Goal: Task Accomplishment & Management: Complete application form

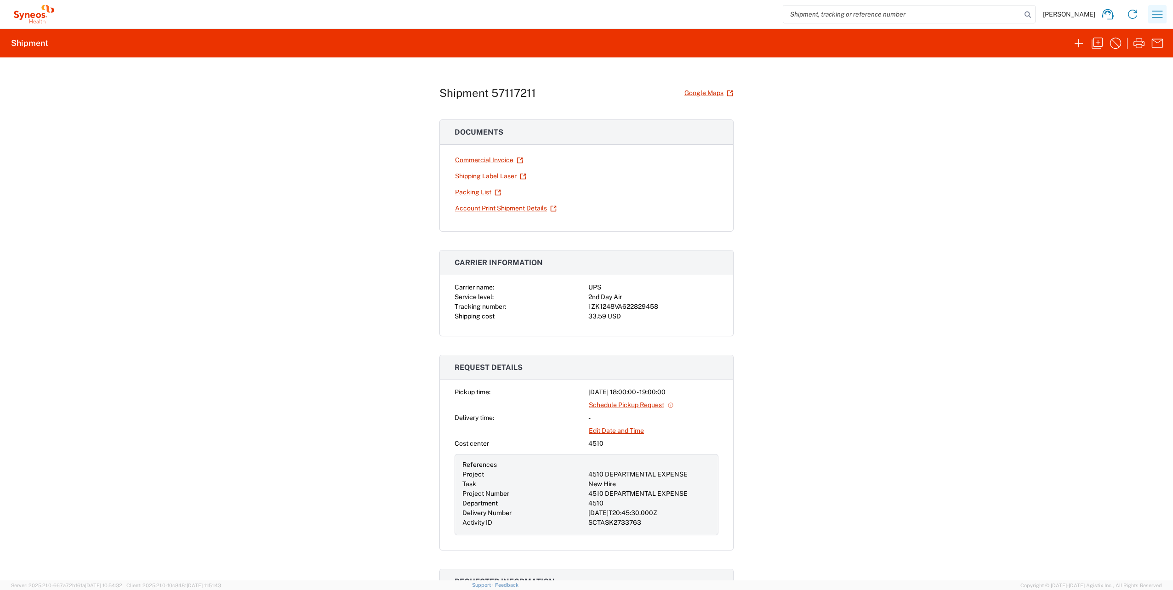
click at [584, 14] on icon "button" at bounding box center [1158, 14] width 11 height 7
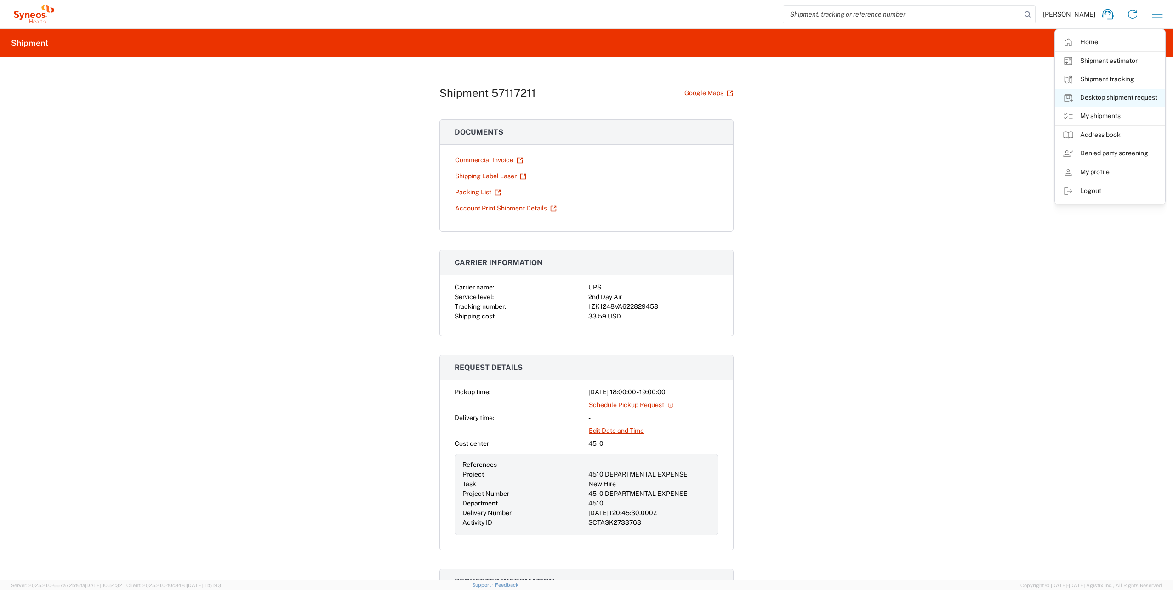
click at [584, 94] on link "Desktop shipment request" at bounding box center [1110, 98] width 109 height 18
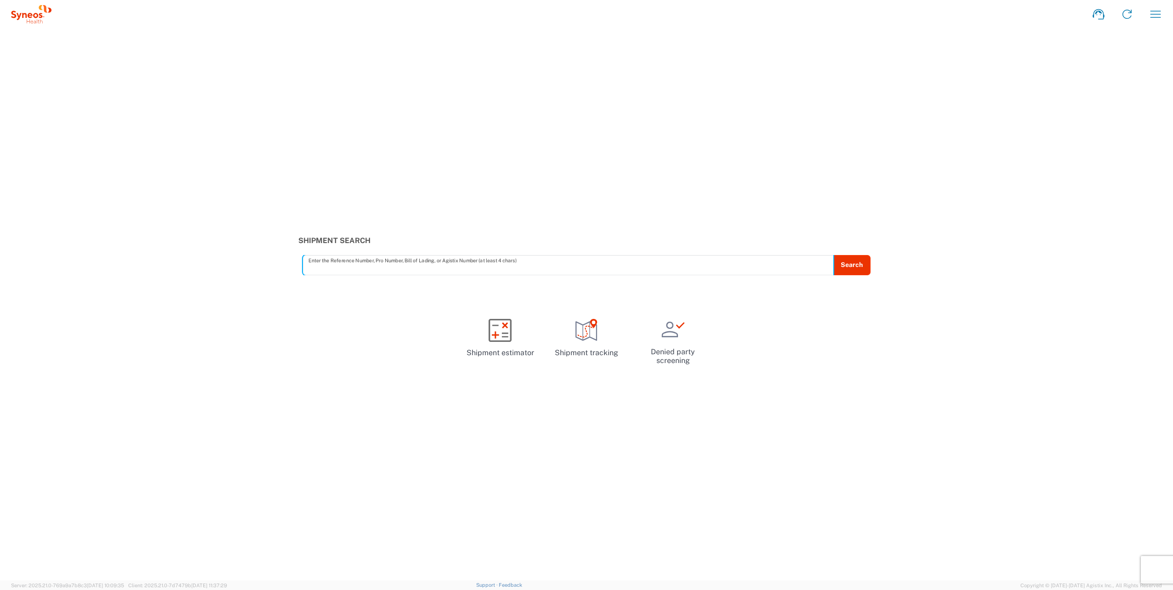
click at [1160, 17] on icon "button" at bounding box center [1156, 14] width 11 height 7
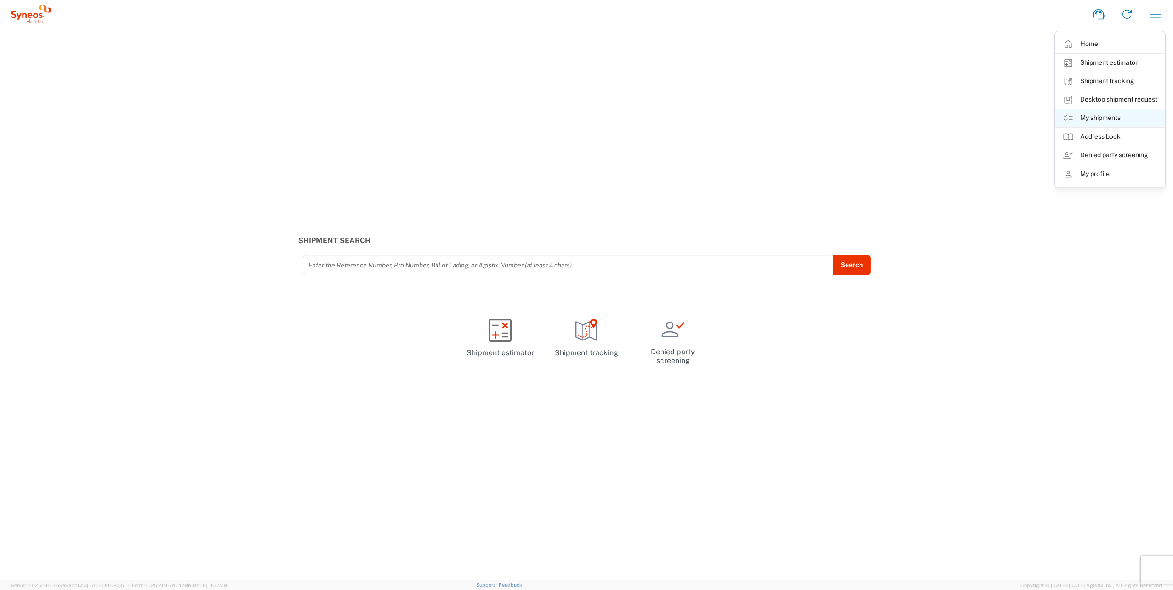
click at [1093, 118] on link "My shipments" at bounding box center [1110, 118] width 109 height 18
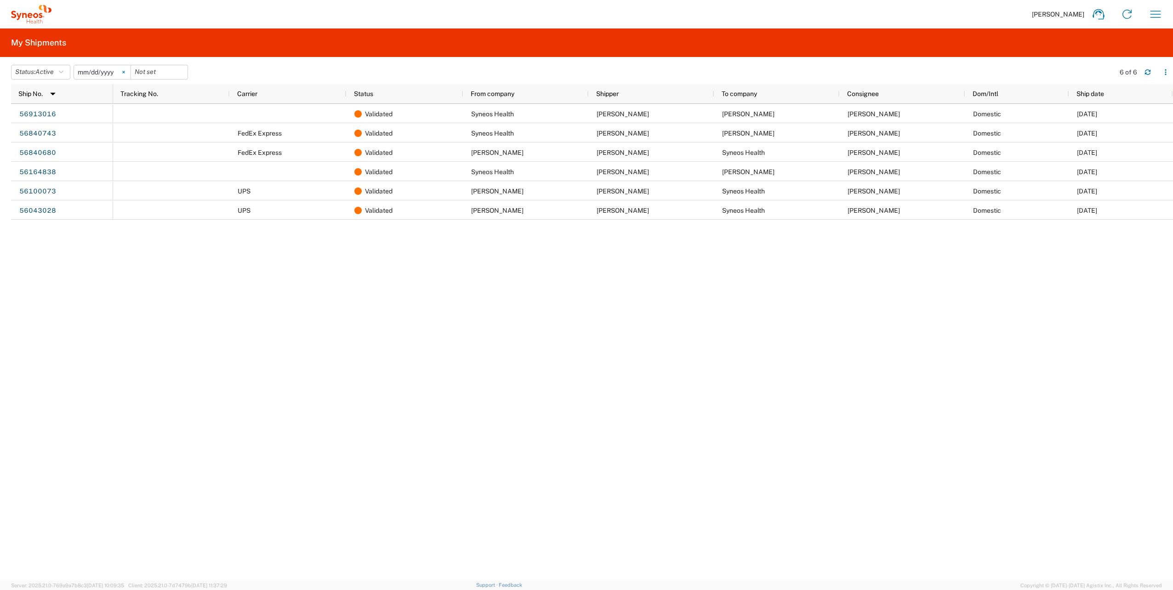
click at [125, 72] on icon at bounding box center [123, 72] width 3 height 3
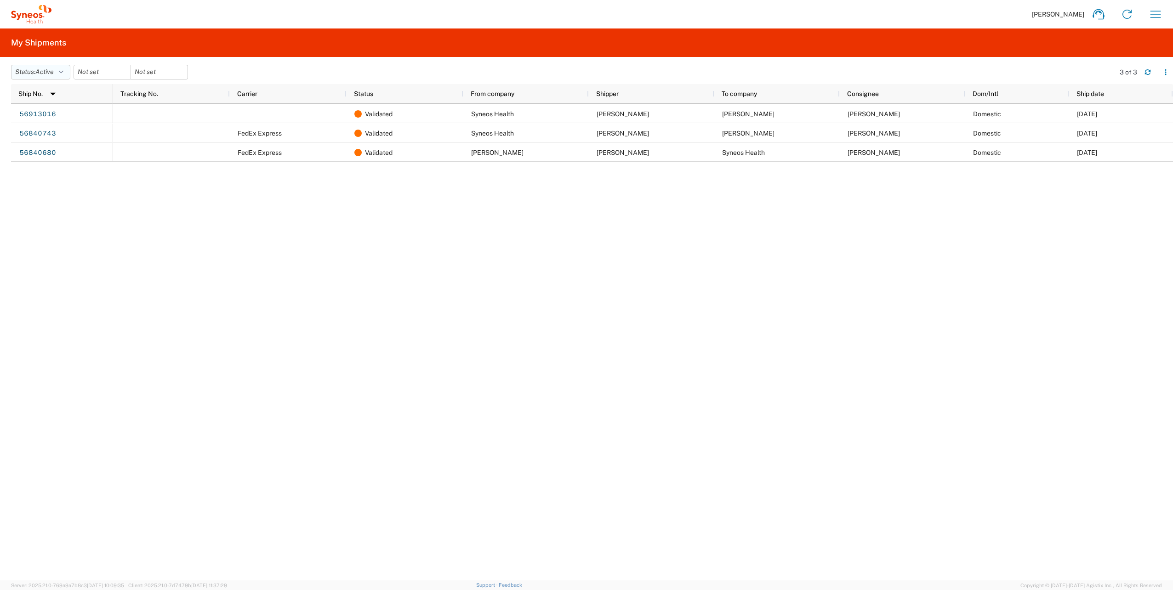
click at [63, 72] on icon "button" at bounding box center [61, 72] width 5 height 6
click at [46, 117] on span "All" at bounding box center [64, 121] width 107 height 14
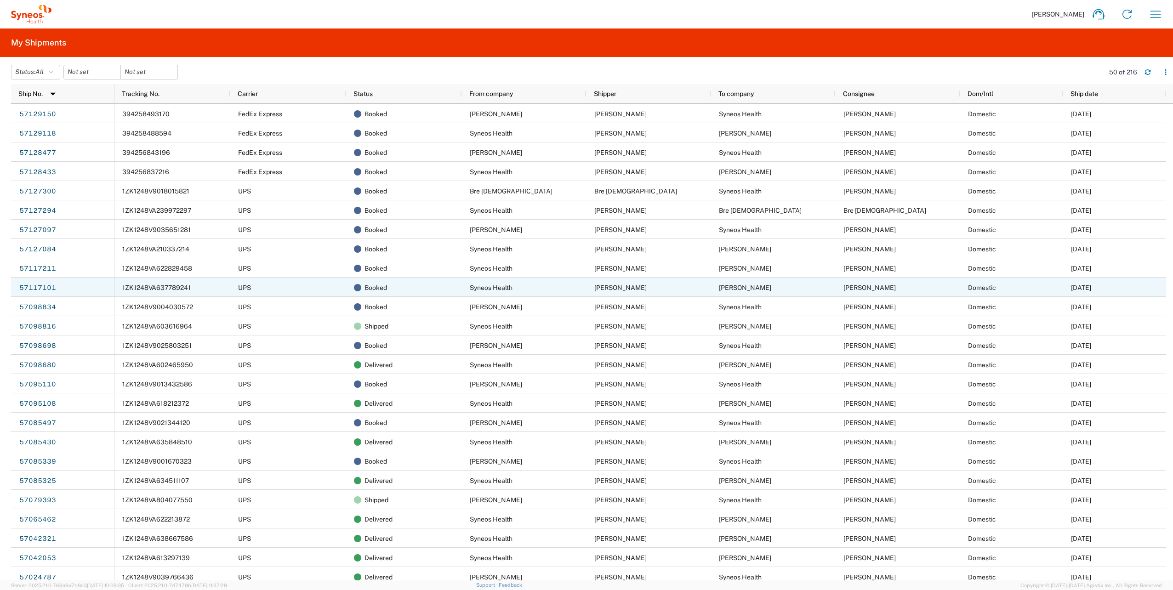
click at [134, 291] on span "1ZK1248VA637789241" at bounding box center [156, 287] width 68 height 7
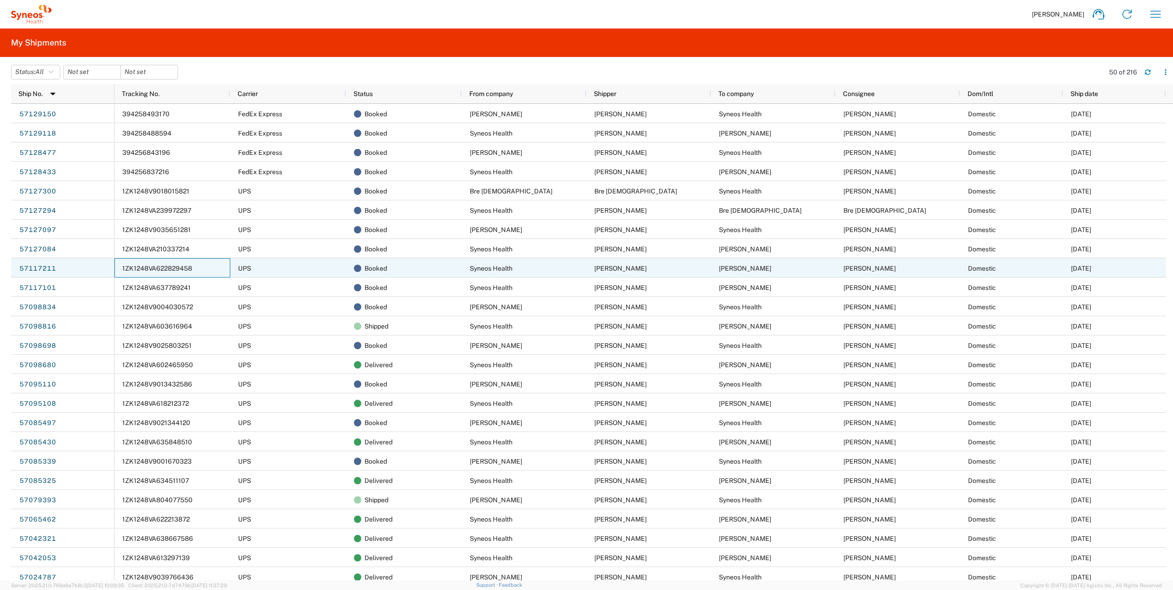
click at [185, 268] on span "1ZK1248VA622829458" at bounding box center [157, 268] width 70 height 7
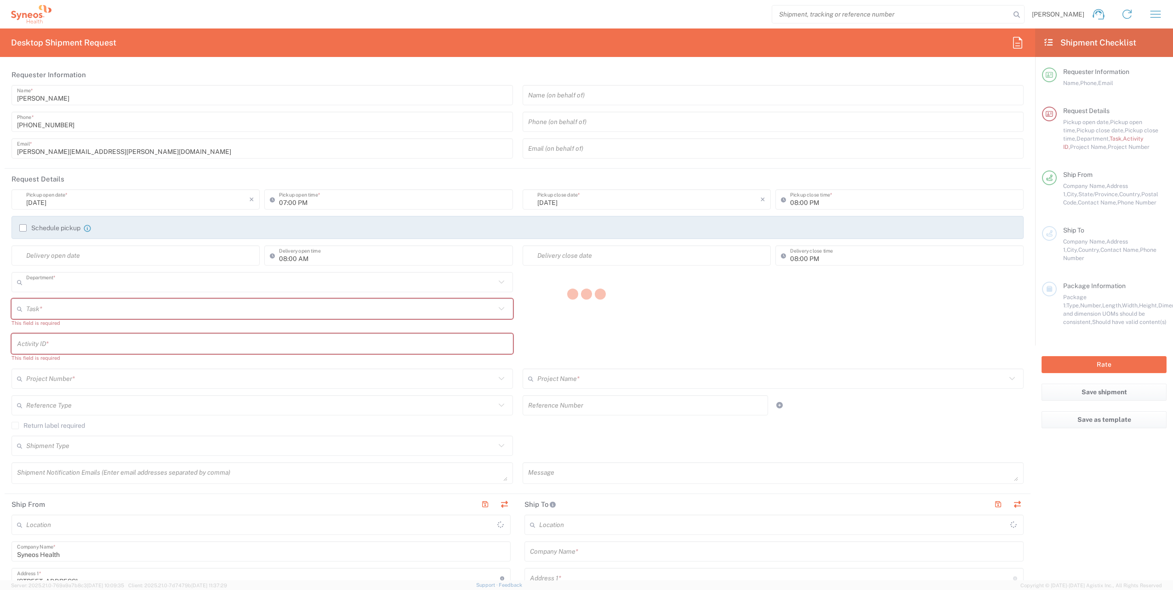
type input "4510"
type input "New Jersey"
type input "United States"
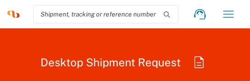
type input "Syneos Health, LLC-Morrisville NC US"
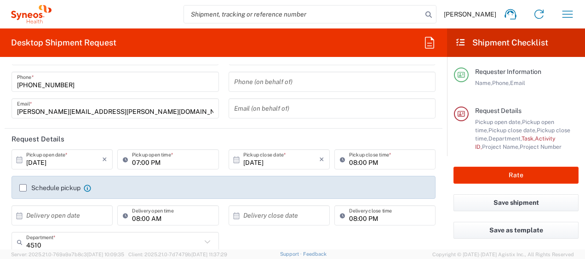
scroll to position [184, 0]
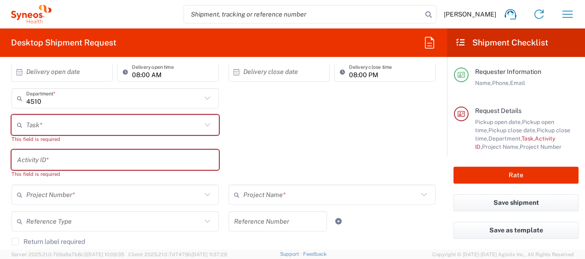
click at [82, 124] on input "text" at bounding box center [113, 125] width 175 height 16
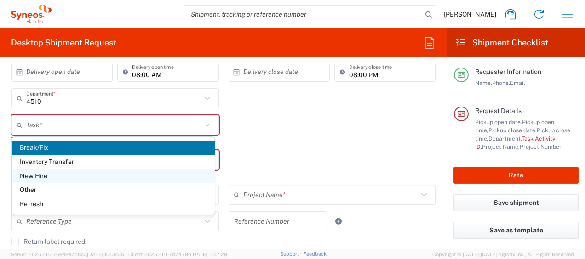
click at [44, 176] on span "New Hire" at bounding box center [113, 176] width 203 height 14
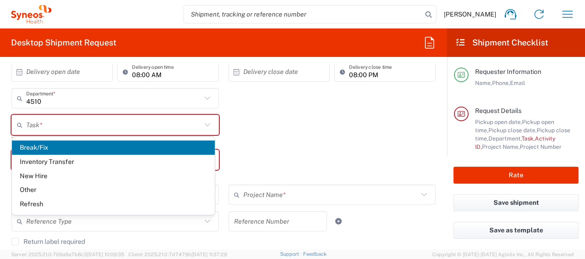
type input "New Hire"
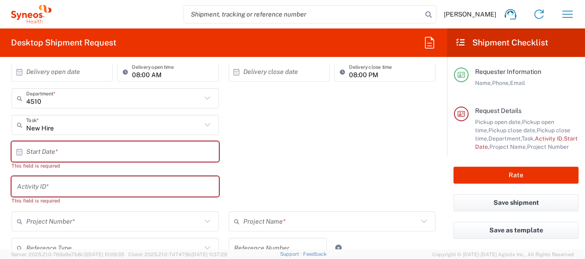
click at [73, 148] on input "text" at bounding box center [117, 152] width 182 height 16
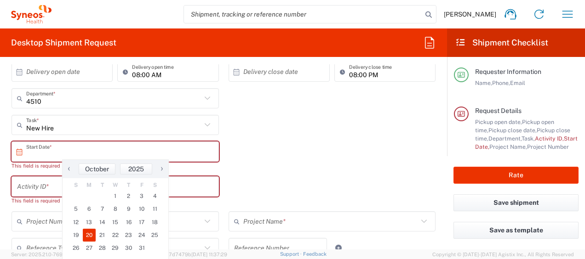
click at [91, 234] on span "20" at bounding box center [89, 235] width 13 height 13
type input "10/20/2025"
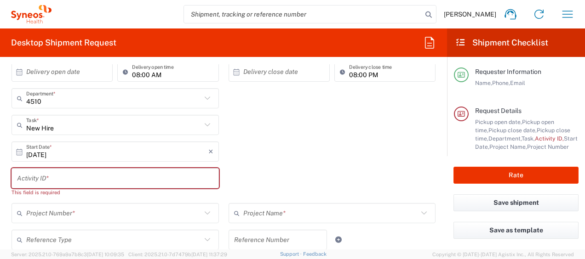
click at [56, 179] on input "text" at bounding box center [115, 179] width 196 height 16
paste input "SCTASK2734118"
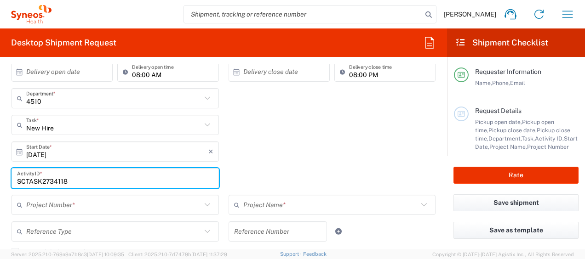
type input "SCTASK2734118"
click at [50, 205] on input "text" at bounding box center [113, 205] width 175 height 16
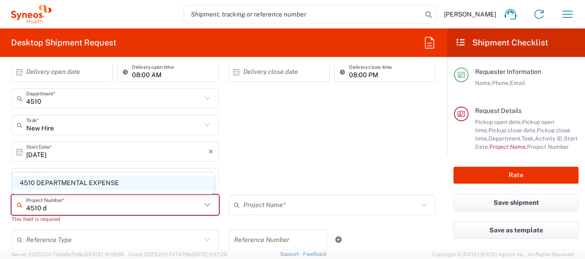
click at [63, 184] on span "4510 DEPARTMENTAL EXPENSE" at bounding box center [113, 183] width 203 height 14
type input "4510 DEPARTMENTAL EXPENSE"
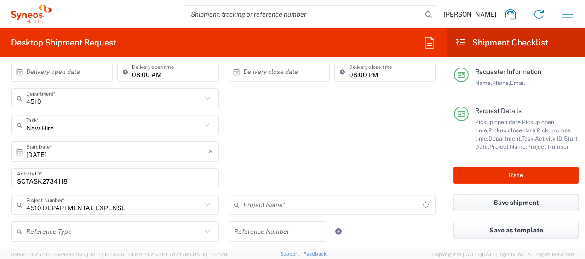
type input "4510 DEPARTMENTAL EXPENSE"
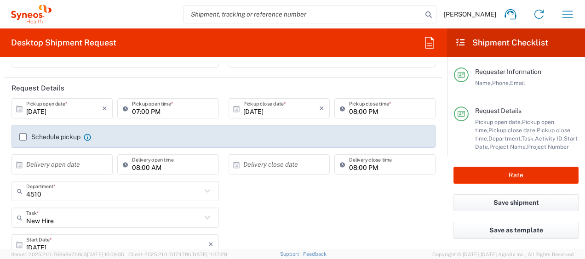
scroll to position [46, 0]
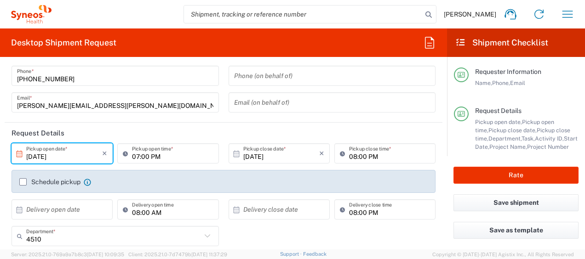
click at [79, 153] on input "10/14/2025" at bounding box center [64, 154] width 76 height 16
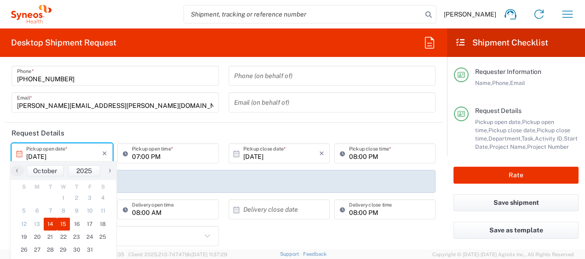
click at [66, 223] on span "15" at bounding box center [63, 224] width 13 height 13
type input "10/15/2025"
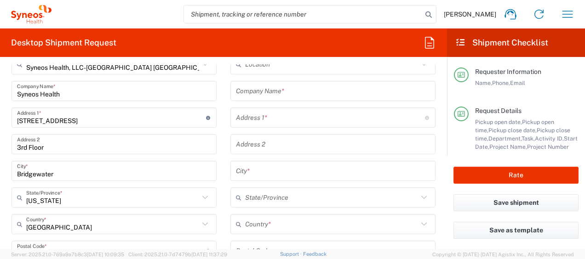
scroll to position [506, 0]
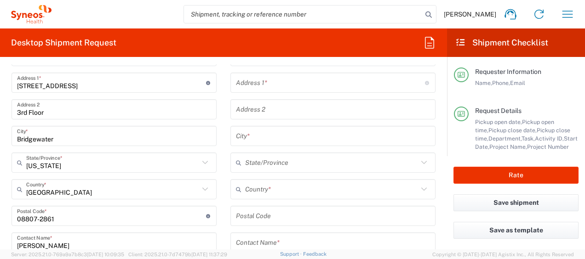
click at [256, 188] on input "text" at bounding box center [331, 190] width 173 height 16
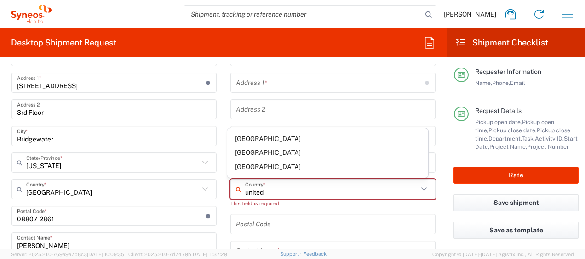
click at [247, 167] on span "United States" at bounding box center [327, 167] width 200 height 14
type input "United States"
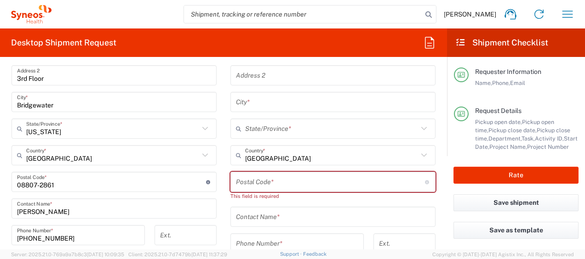
scroll to position [598, 0]
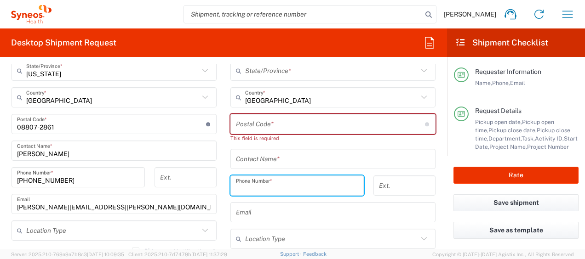
click at [271, 185] on input "tel" at bounding box center [297, 186] width 122 height 16
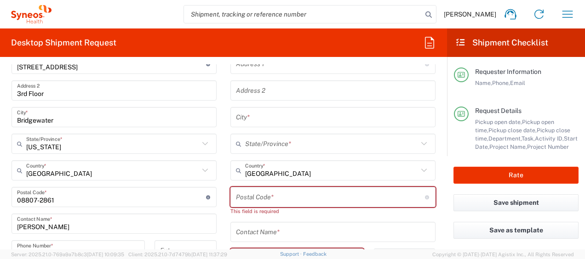
scroll to position [414, 0]
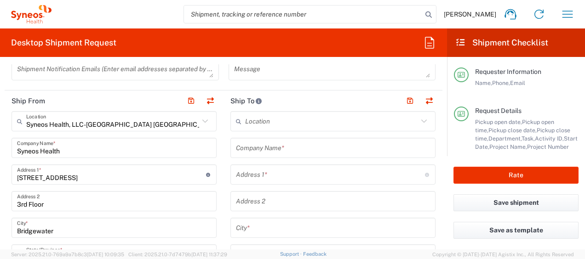
click at [273, 148] on input "text" at bounding box center [333, 148] width 194 height 16
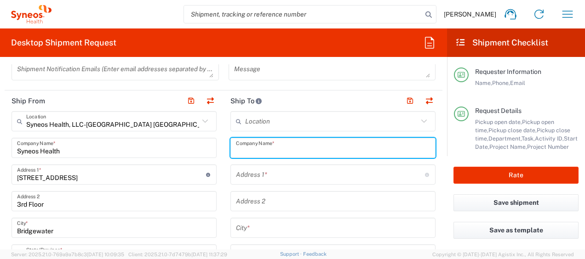
paste input "Sepehr Moravej"
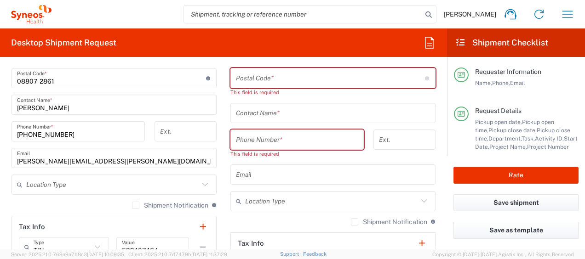
scroll to position [598, 0]
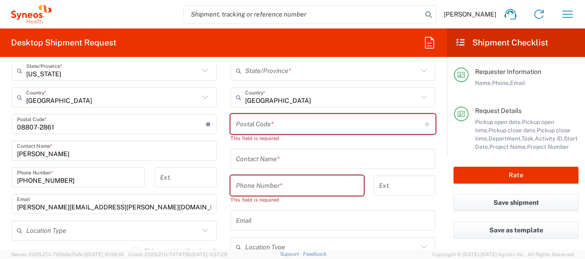
type input "Sepehr Moravej"
click at [268, 159] on input "text" at bounding box center [333, 159] width 194 height 16
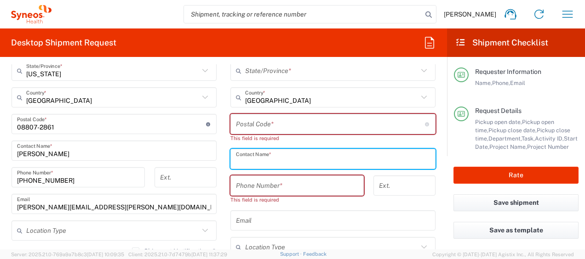
paste input "Sepehr Moravej"
type input "Sepehr Moravej"
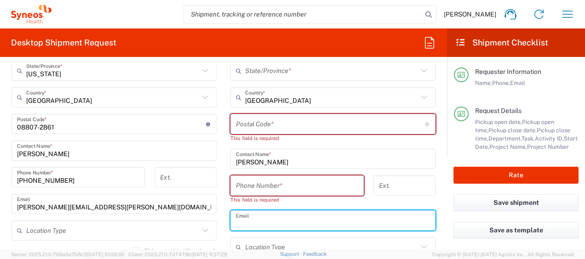
click at [258, 220] on input "text" at bounding box center [333, 221] width 194 height 16
paste input "sepehr.moravej@gmail.com"
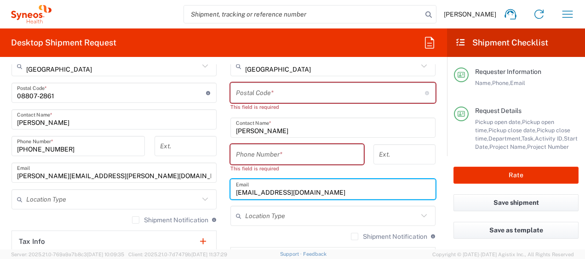
scroll to position [644, 0]
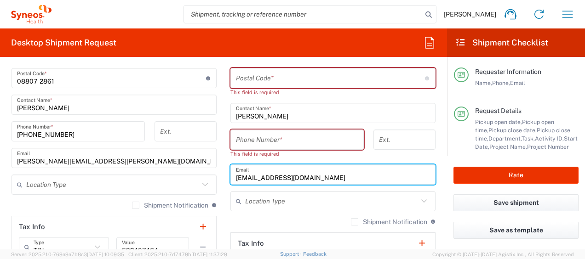
type input "sepehr.moravej@gmail.com"
click at [351, 222] on label "Shipment Notification" at bounding box center [389, 221] width 76 height 7
click at [354, 222] on input "Shipment Notification" at bounding box center [354, 222] width 0 height 0
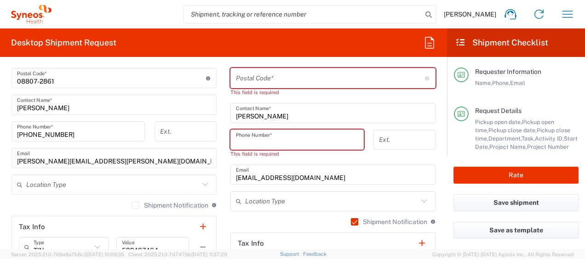
drag, startPoint x: 241, startPoint y: 145, endPoint x: 245, endPoint y: 142, distance: 5.2
click at [245, 142] on input "tel" at bounding box center [297, 140] width 122 height 16
paste input "+1 (236) 6382490"
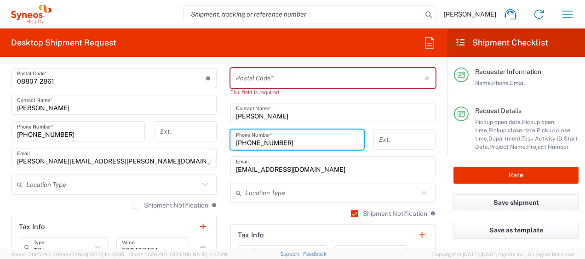
click at [240, 143] on input "+1 (236) 6382490" at bounding box center [297, 140] width 122 height 16
type input "(236) 6382490"
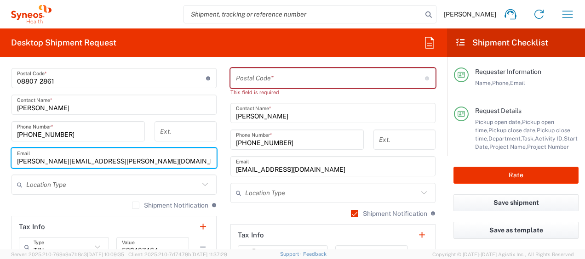
drag, startPoint x: 126, startPoint y: 160, endPoint x: -26, endPoint y: 143, distance: 152.3
click at [0, 143] on html "Ayman Abboud Home Shipment estimator Shipment tracking Desktop shipment request…" at bounding box center [292, 129] width 585 height 259
paste input "raphael.desouza"
type input "raphael.desouza@syneoshealth.com"
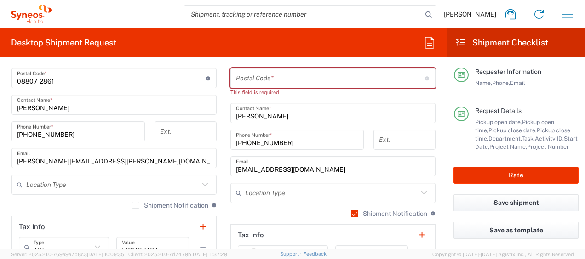
click at [7, 136] on div "732-384-3118 Phone Number *" at bounding box center [78, 134] width 143 height 27
click at [132, 205] on label "Shipment Notification" at bounding box center [170, 205] width 76 height 7
click at [136, 205] on input "Shipment Notification" at bounding box center [136, 205] width 0 height 0
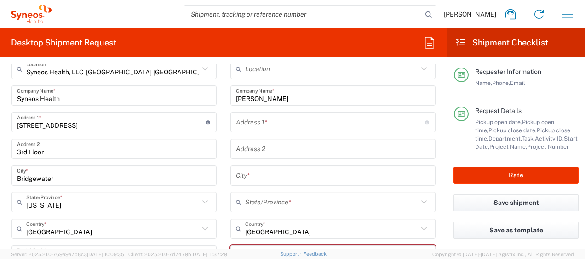
scroll to position [460, 0]
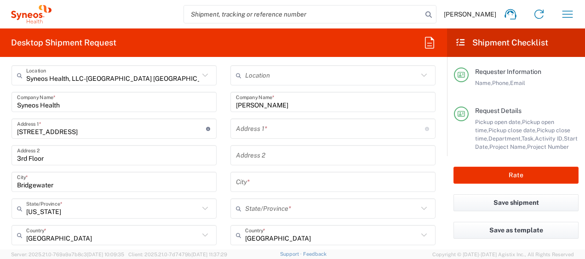
click at [268, 131] on input "text" at bounding box center [330, 129] width 189 height 16
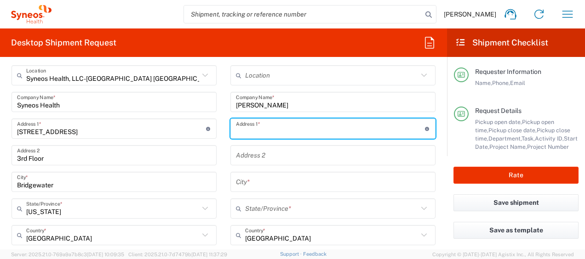
paste input "130 Boren Ave N."
type input "130 Boren Ave N."
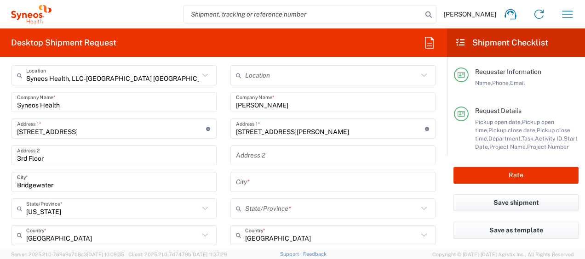
click at [261, 154] on input "text" at bounding box center [333, 156] width 194 height 16
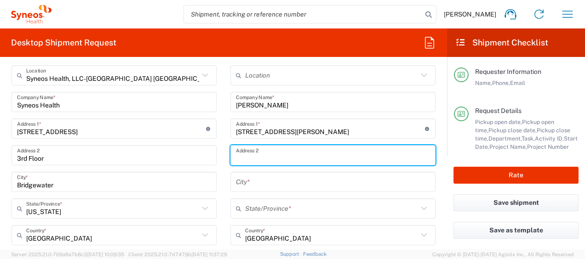
paste input "Apt. 4005"
type input "Apt. 4005"
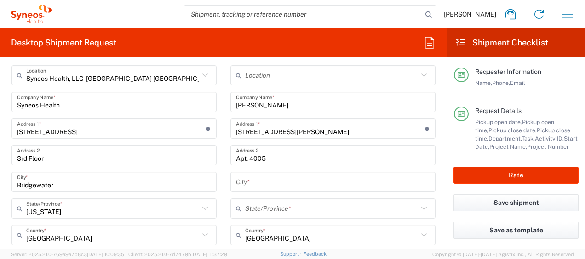
click at [256, 182] on input "text" at bounding box center [333, 182] width 194 height 16
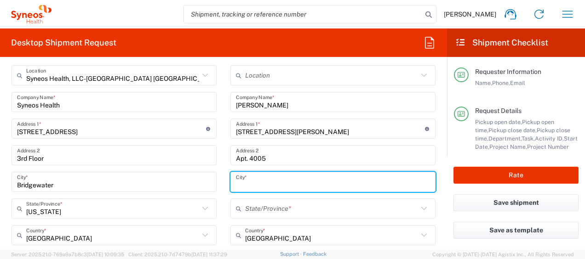
paste input "Seattle"
type input "Seattle"
click at [259, 205] on input "text" at bounding box center [331, 209] width 173 height 16
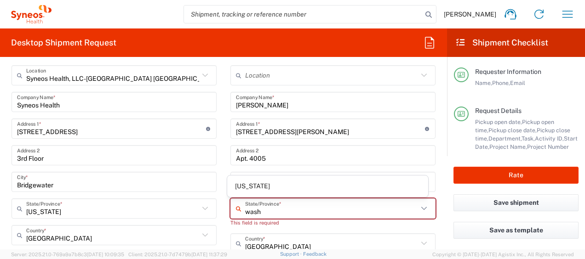
click at [246, 186] on span "Washington" at bounding box center [327, 186] width 200 height 14
type input "Washington"
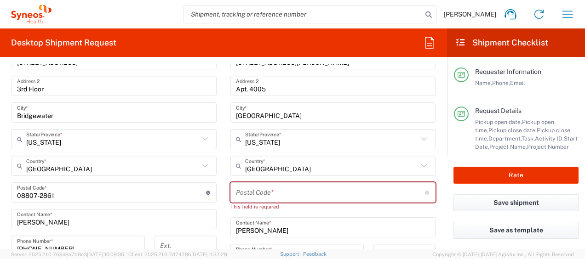
scroll to position [552, 0]
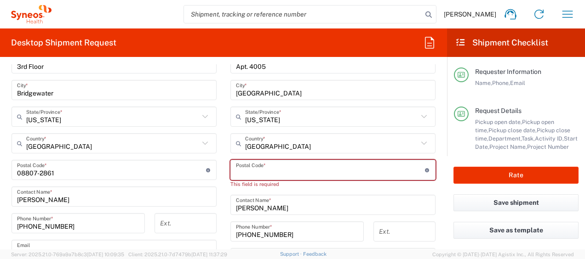
click at [271, 173] on input "undefined" at bounding box center [330, 170] width 189 height 16
paste input "98109"
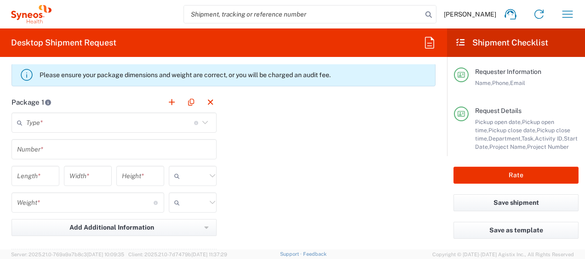
scroll to position [873, 0]
type input "98109"
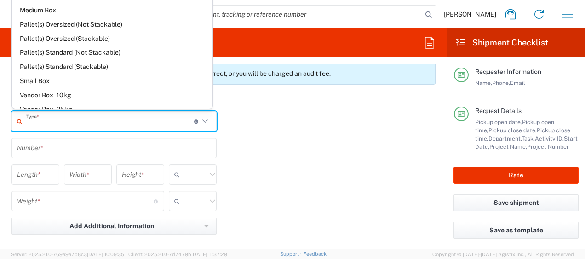
click at [120, 121] on input "text" at bounding box center [110, 122] width 168 height 16
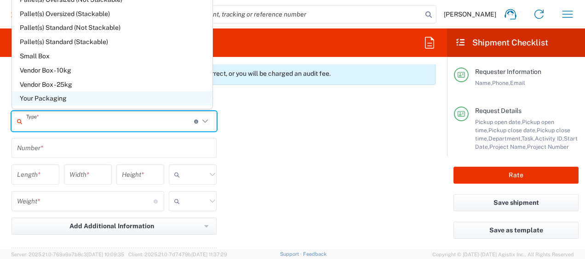
scroll to position [25, 0]
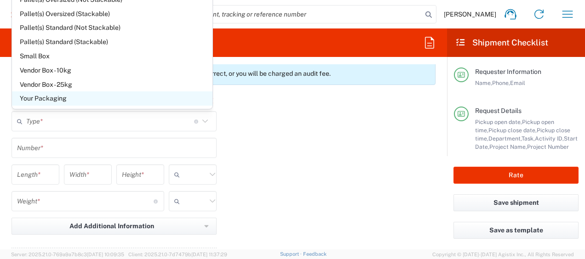
click at [85, 99] on span "Your Packaging" at bounding box center [112, 98] width 200 height 14
type input "Your Packaging"
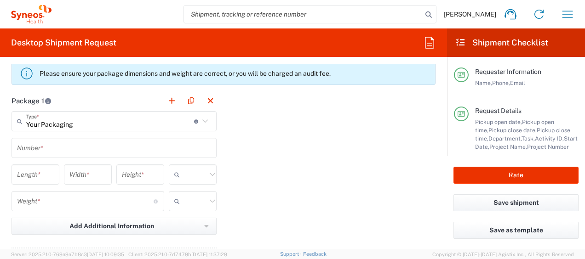
click at [41, 144] on input "text" at bounding box center [114, 148] width 194 height 16
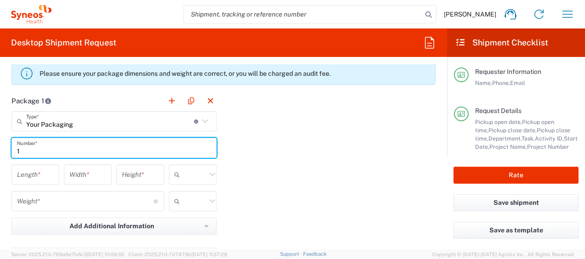
type input "1"
click at [37, 172] on input "number" at bounding box center [35, 175] width 37 height 16
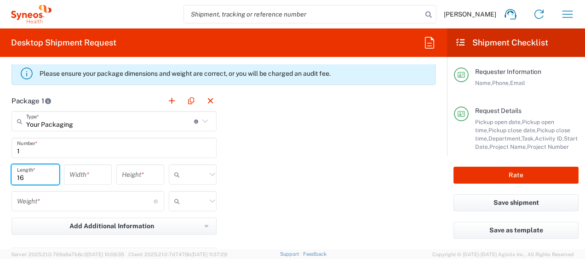
type input "16"
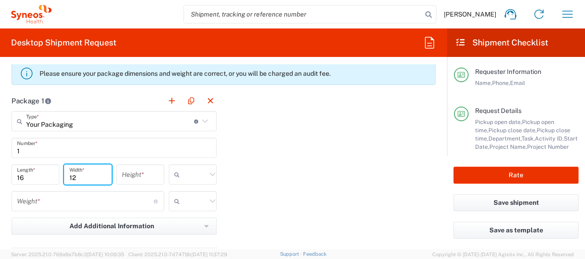
type input "12"
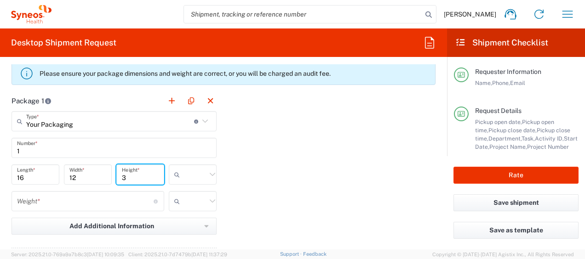
type input "3"
click at [179, 167] on icon at bounding box center [178, 174] width 9 height 15
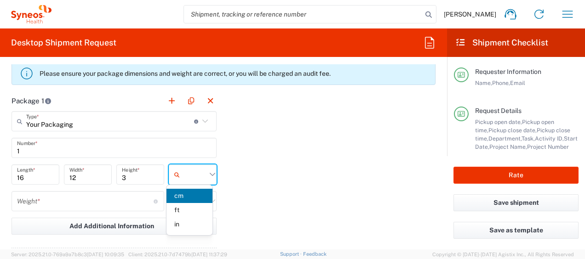
click at [180, 171] on icon at bounding box center [178, 174] width 9 height 15
click at [184, 224] on span "in" at bounding box center [189, 224] width 46 height 14
type input "in"
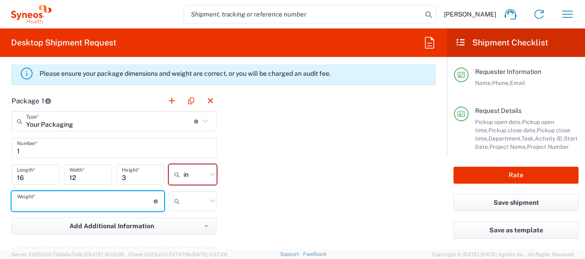
click at [57, 204] on input "number" at bounding box center [85, 202] width 137 height 16
type input "5"
click at [174, 199] on icon at bounding box center [178, 201] width 9 height 15
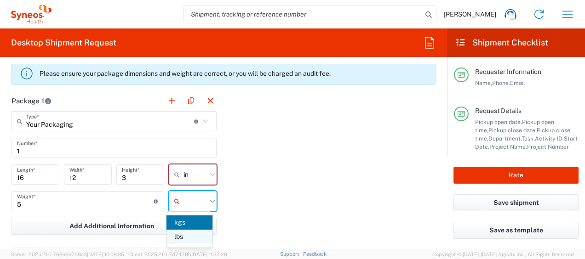
click at [184, 234] on span "lbs" at bounding box center [189, 237] width 46 height 14
type input "lbs"
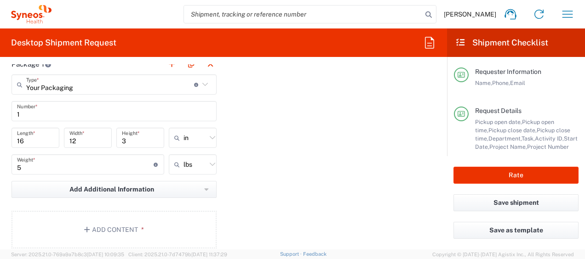
scroll to position [965, 0]
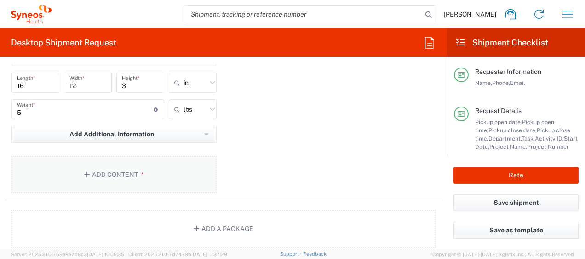
click at [148, 183] on button "Add Content *" at bounding box center [113, 175] width 205 height 38
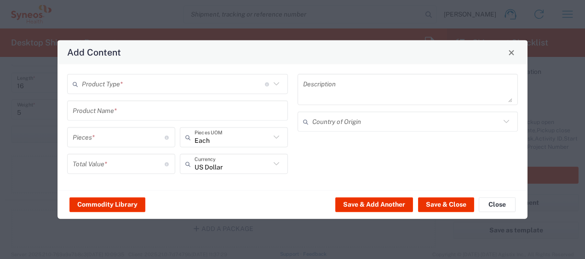
click at [115, 79] on input "text" at bounding box center [173, 84] width 183 height 16
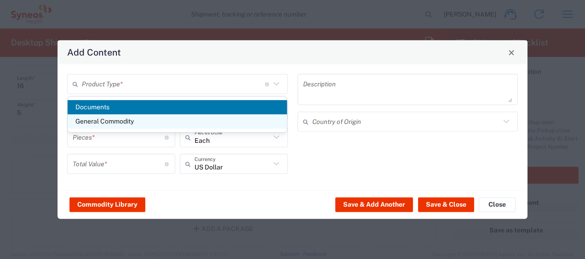
click at [118, 116] on span "General Commodity" at bounding box center [178, 121] width 220 height 14
type input "General Commodity"
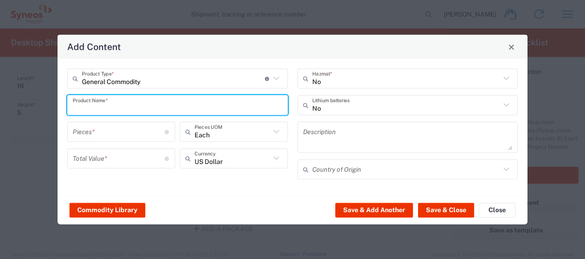
click at [110, 109] on input "text" at bounding box center [178, 105] width 210 height 16
type input "Dell 5420 or ThinkPad T14 Gen2"
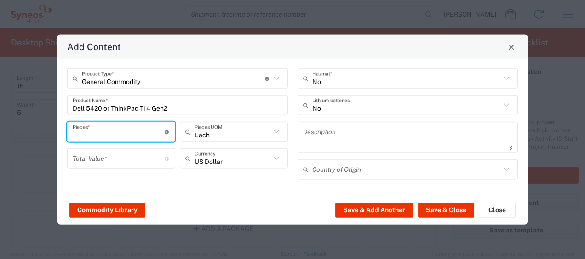
click at [106, 132] on input "number" at bounding box center [119, 132] width 92 height 16
type input "1"
click at [107, 160] on input "number" at bounding box center [119, 158] width 92 height 16
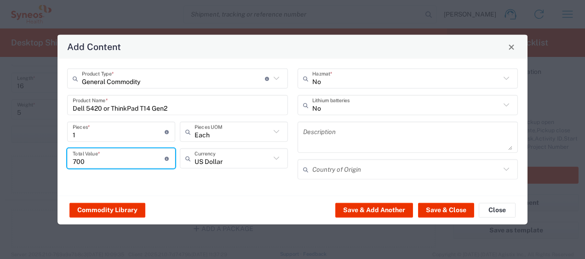
type input "700"
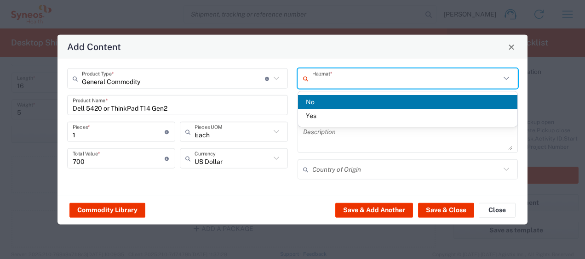
click at [334, 80] on input "text" at bounding box center [406, 78] width 188 height 16
click at [338, 55] on div "Add Content" at bounding box center [292, 47] width 470 height 24
type input "No"
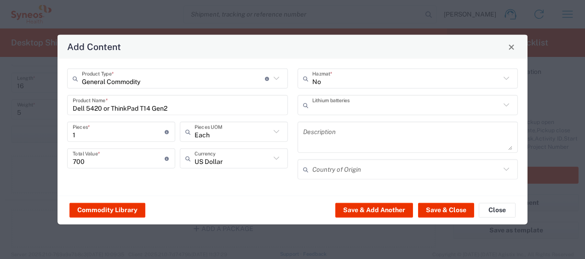
click at [330, 105] on input "text" at bounding box center [406, 105] width 188 height 16
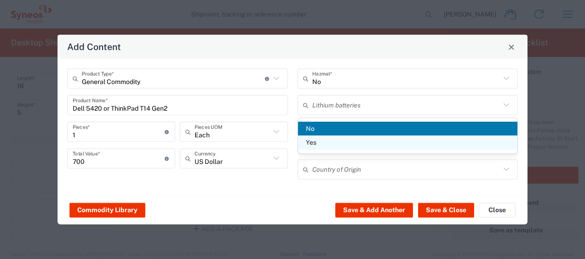
click at [325, 141] on span "Yes" at bounding box center [408, 143] width 220 height 14
type input "Yes"
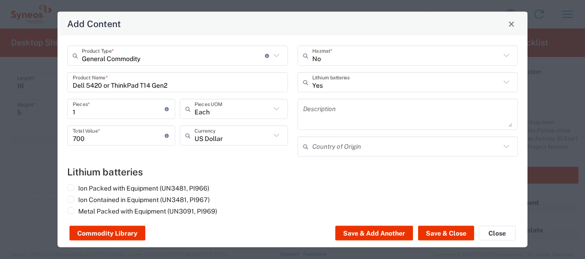
click at [328, 143] on input "text" at bounding box center [406, 146] width 188 height 16
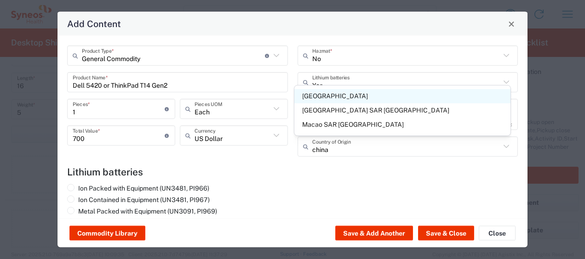
click at [324, 96] on span "China" at bounding box center [402, 96] width 216 height 14
type input "China"
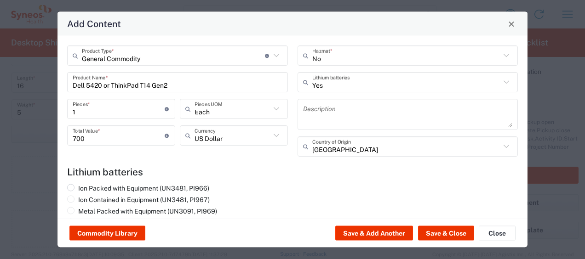
click at [178, 186] on label "Ion Packed with Equipment (UN3481, PI966)" at bounding box center [138, 188] width 142 height 8
click at [84, 186] on input "Ion Packed with Equipment (UN3481, PI966)" at bounding box center [81, 187] width 6 height 6
radio input "true"
click at [431, 233] on button "Save & Close" at bounding box center [446, 233] width 56 height 15
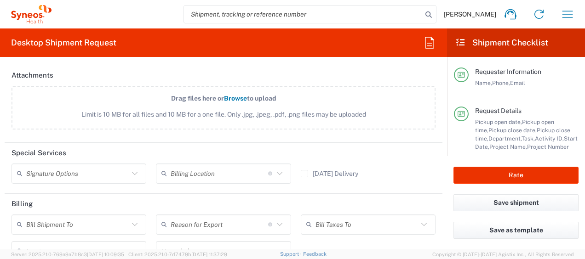
scroll to position [1241, 0]
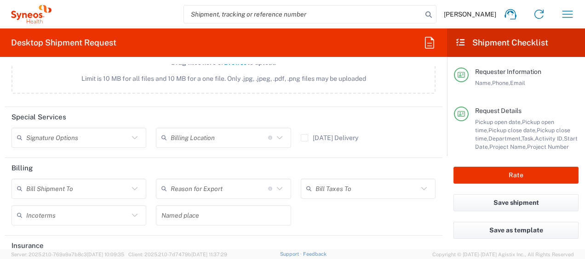
click at [111, 135] on input "text" at bounding box center [77, 138] width 103 height 16
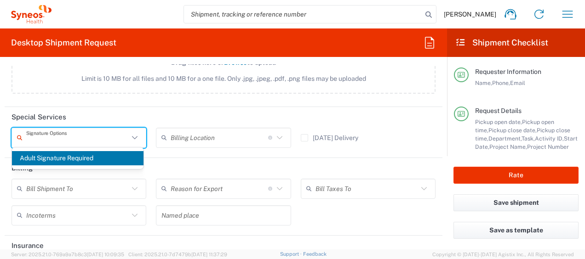
click at [72, 156] on span "Adult Signature Required" at bounding box center [77, 158] width 131 height 14
type input "Adult Signature Required"
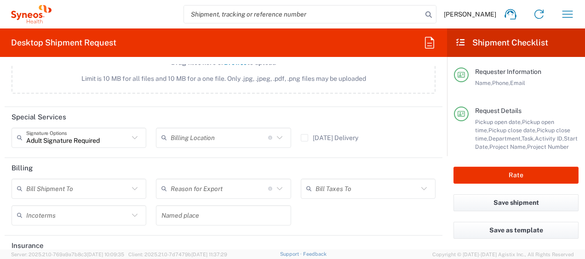
scroll to position [1284, 0]
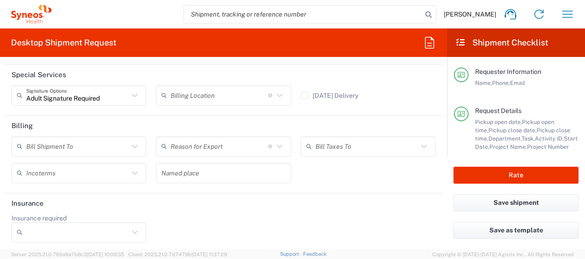
click at [112, 229] on input "Insurance required" at bounding box center [77, 232] width 103 height 15
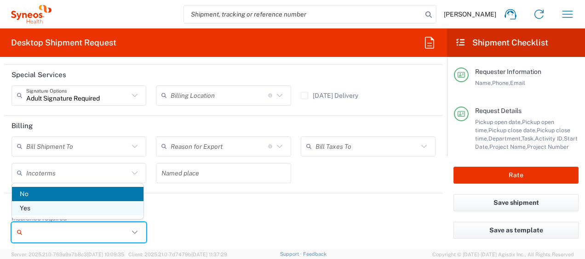
drag, startPoint x: 74, startPoint y: 211, endPoint x: 125, endPoint y: 212, distance: 50.1
click at [75, 211] on span "Yes" at bounding box center [77, 208] width 131 height 14
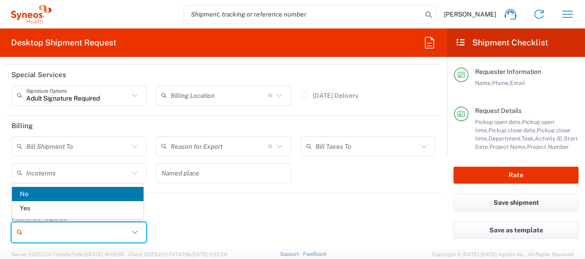
type input "Yes"
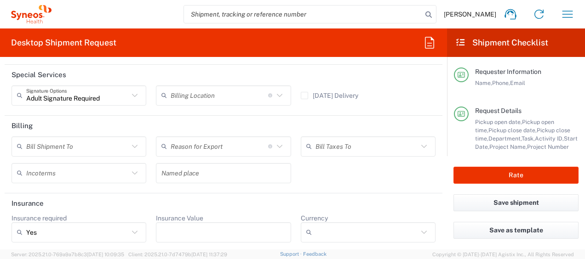
click at [201, 223] on div at bounding box center [223, 233] width 135 height 20
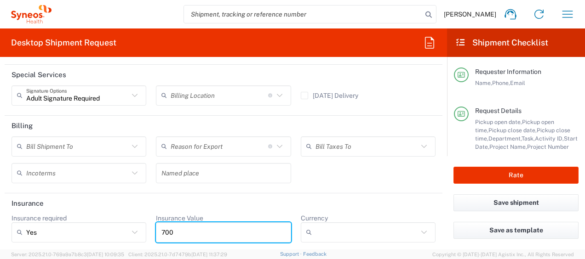
type input "700"
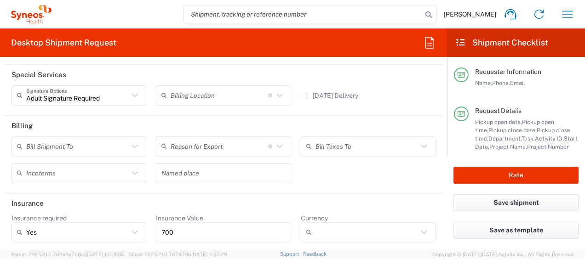
click at [309, 232] on icon at bounding box center [310, 232] width 9 height 15
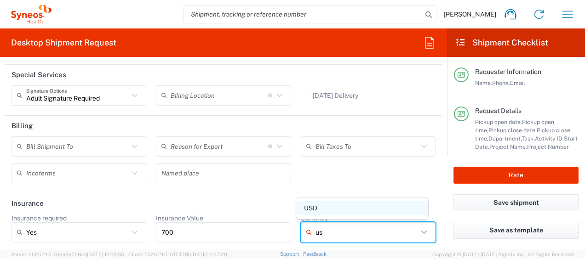
click at [323, 208] on span "USD" at bounding box center [361, 208] width 131 height 14
type input "USD"
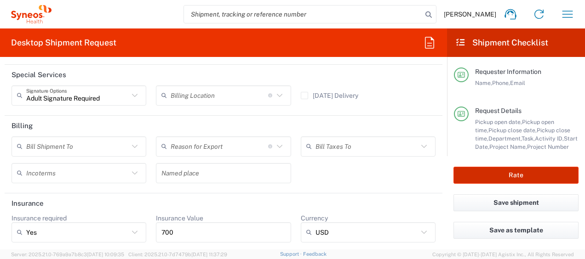
click at [481, 170] on button "Rate" at bounding box center [515, 175] width 125 height 17
type input "4510"
type input "4510 DEPARTMENTAL EXPENSE"
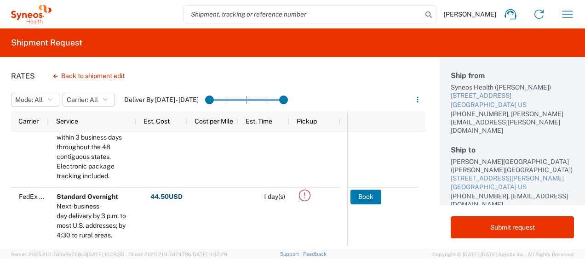
scroll to position [168, 0]
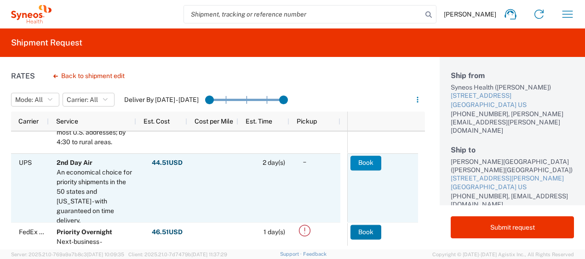
click at [364, 160] on button "Book" at bounding box center [365, 163] width 31 height 15
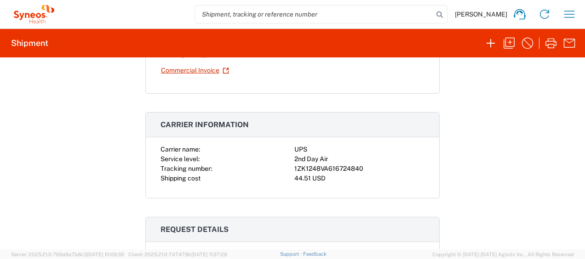
click at [319, 184] on div "Carrier name: UPS Service level: 2nd Day Air Tracking number: 1ZK1248VA61672484…" at bounding box center [292, 171] width 293 height 53
drag, startPoint x: 358, startPoint y: 167, endPoint x: 291, endPoint y: 168, distance: 66.2
click at [294, 168] on div "1ZK1248VA616724840" at bounding box center [359, 169] width 130 height 10
copy div "1ZK1248VA616724840"
